Goal: Information Seeking & Learning: Learn about a topic

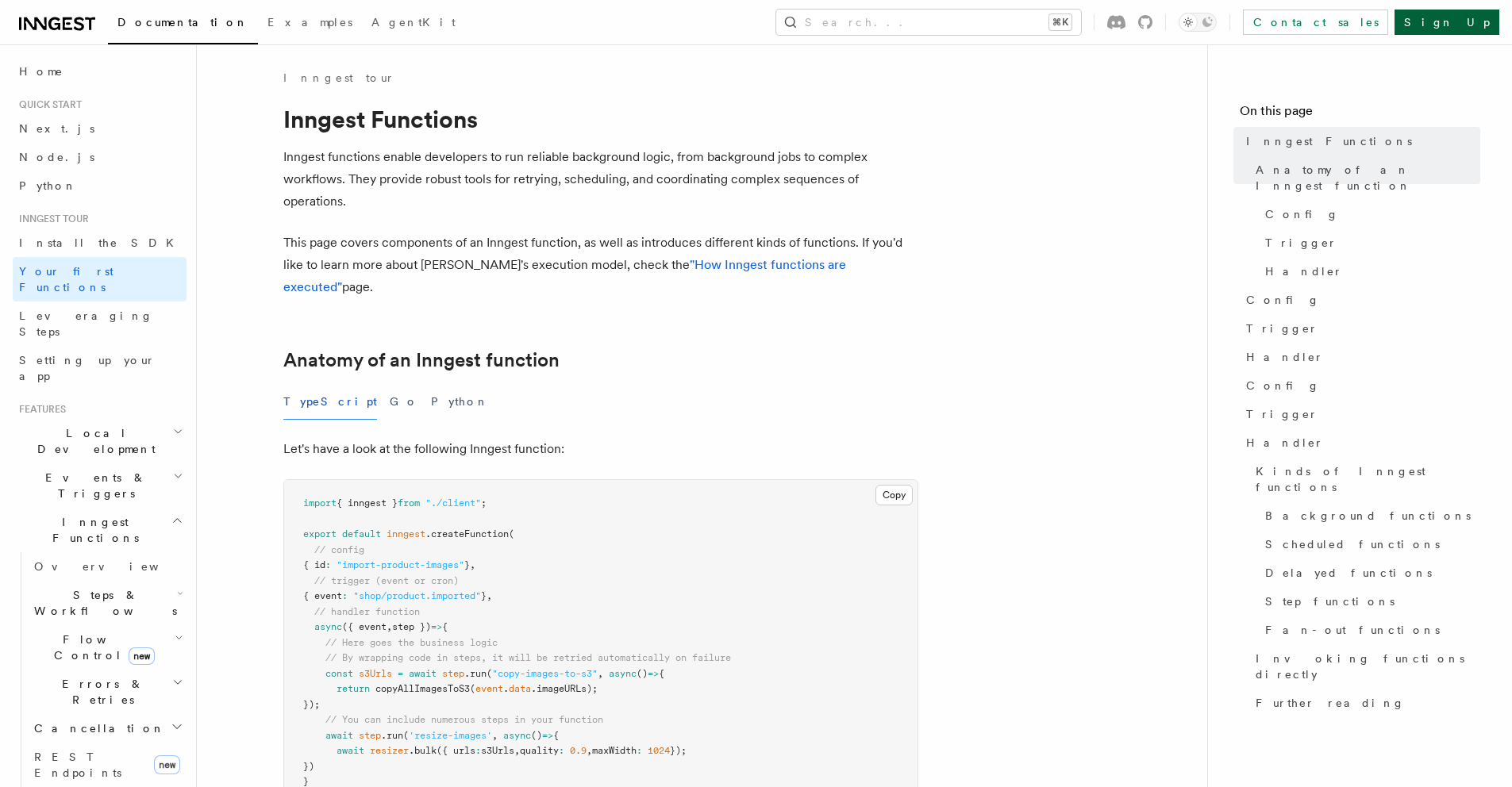
click at [1473, 23] on link "Sign Up" at bounding box center [1447, 22] width 105 height 25
